Goal: Information Seeking & Learning: Learn about a topic

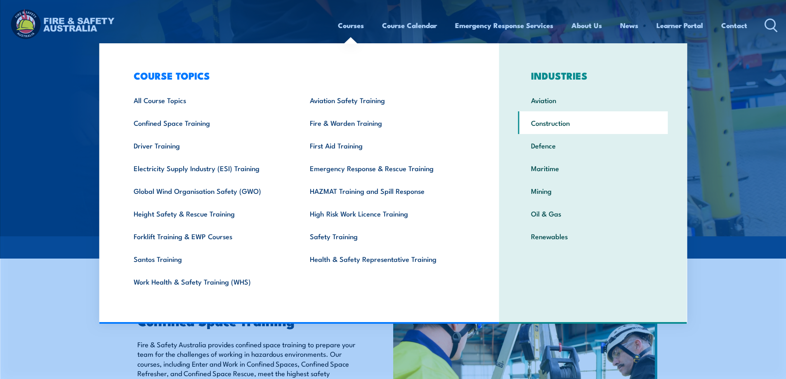
click at [550, 124] on link "Construction" at bounding box center [593, 122] width 150 height 23
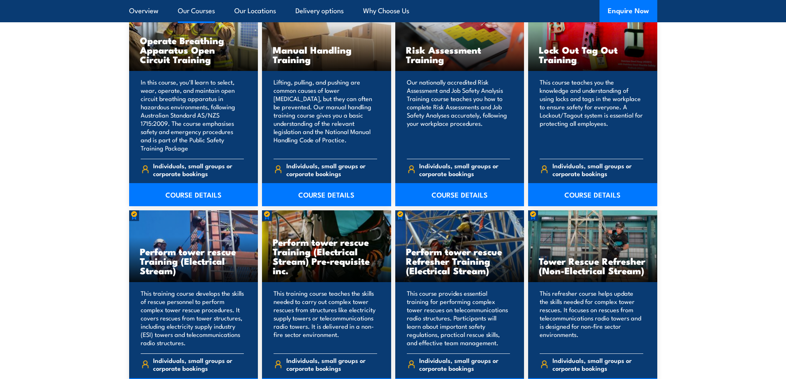
scroll to position [2642, 0]
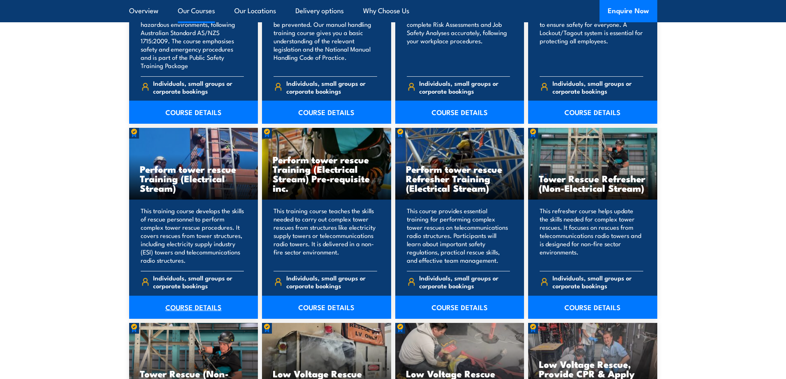
click at [175, 308] on link "COURSE DETAILS" at bounding box center [193, 307] width 129 height 23
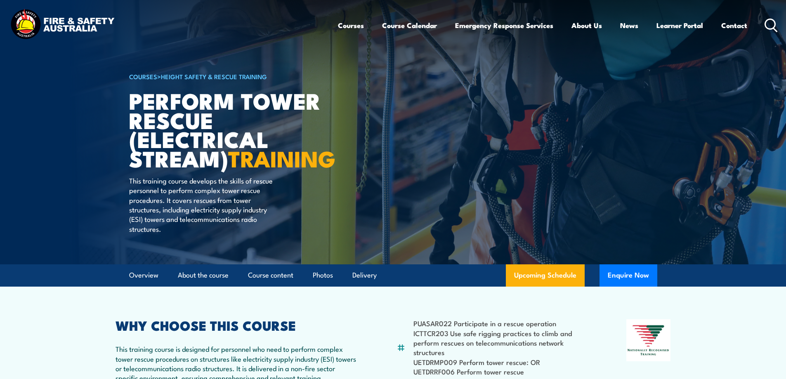
click at [773, 23] on icon at bounding box center [771, 26] width 13 height 14
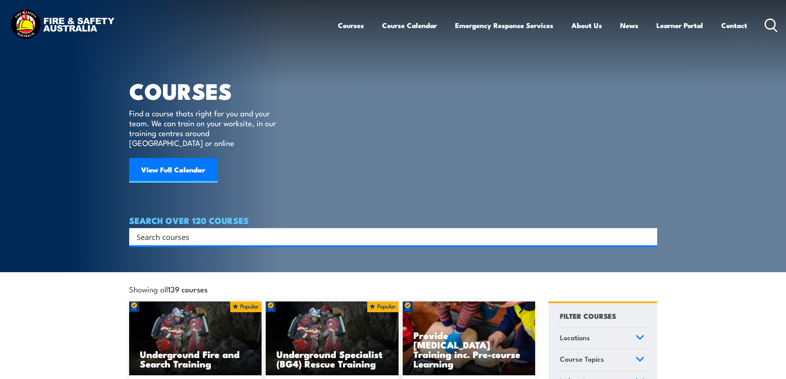
click at [267, 231] on input "Search input" at bounding box center [388, 237] width 503 height 12
paste input "2 x loads clean concrete"
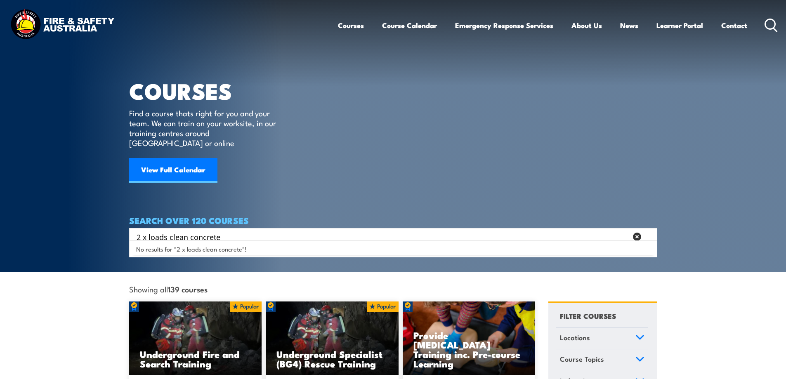
drag, startPoint x: 183, startPoint y: 227, endPoint x: 121, endPoint y: 226, distance: 61.9
click at [121, 226] on section "COURSES Find a course thats right for you and your team. We can train on your w…" at bounding box center [393, 136] width 786 height 272
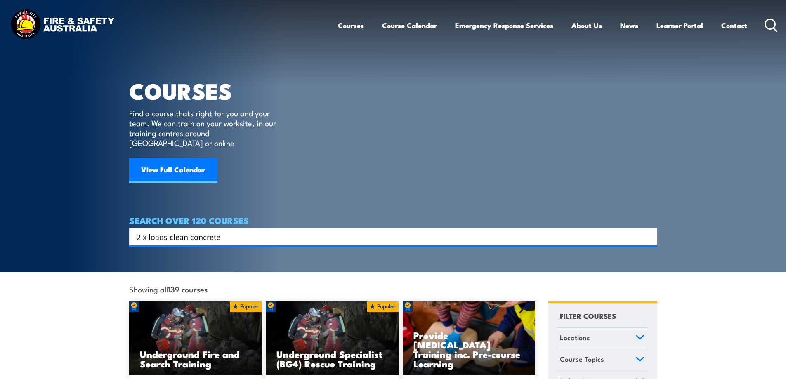
paste input "ettdrrf10b"
type input "ettdrrf10b"
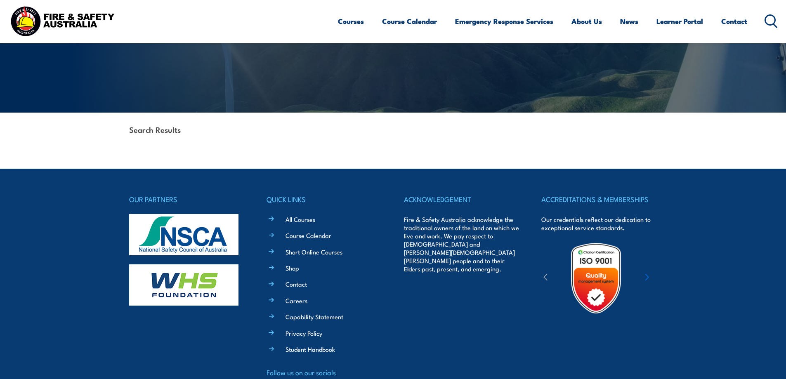
scroll to position [177, 0]
